Goal: Information Seeking & Learning: Learn about a topic

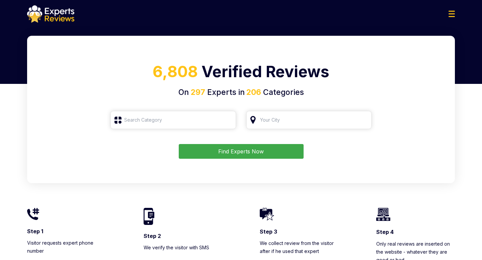
type input "Roofing"
click at [180, 118] on input "Roofing" at bounding box center [173, 120] width 126 height 18
click at [225, 151] on button "Find Experts Now" at bounding box center [241, 151] width 125 height 15
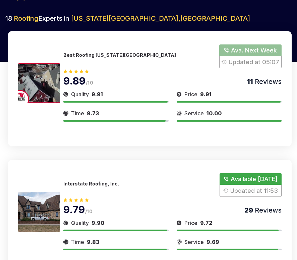
scroll to position [23, 0]
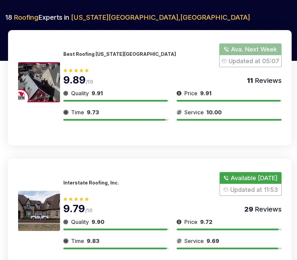
click at [106, 56] on p "Best Roofing [US_STATE][GEOGRAPHIC_DATA]" at bounding box center [119, 54] width 112 height 6
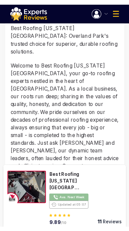
scroll to position [291, 0]
